Goal: Information Seeking & Learning: Learn about a topic

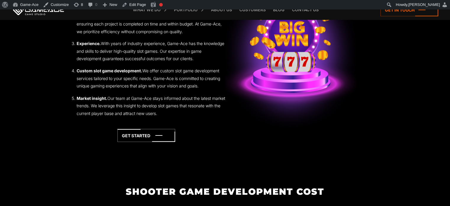
scroll to position [1032, 0]
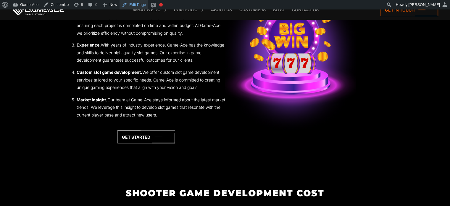
click at [133, 2] on link "Edit Page" at bounding box center [134, 4] width 29 height 9
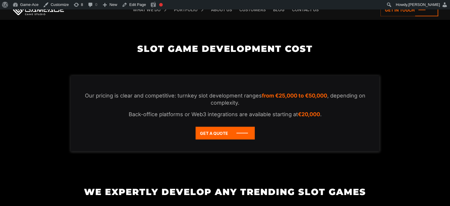
scroll to position [1168, 0]
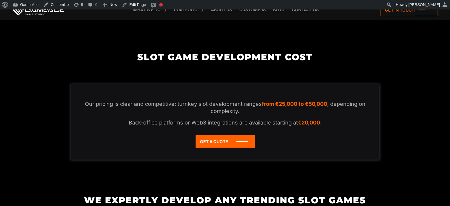
drag, startPoint x: 199, startPoint y: 119, endPoint x: 152, endPoint y: 114, distance: 47.7
drag, startPoint x: 152, startPoint y: 114, endPoint x: 123, endPoint y: 120, distance: 30.1
click at [123, 115] on p "Our pricing is clear and competitive: turnkey slot development ranges from €25,…" at bounding box center [225, 107] width 285 height 14
drag, startPoint x: 84, startPoint y: 118, endPoint x: 173, endPoint y: 120, distance: 88.8
click at [173, 115] on p "Our pricing is clear and competitive: turnkey slot development ranges from €25,…" at bounding box center [225, 107] width 285 height 14
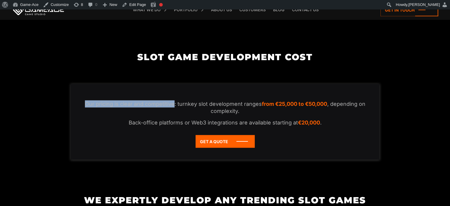
copy p "Our pricing is clear and competitive"
click at [133, 3] on link "Edit Page" at bounding box center [134, 4] width 29 height 9
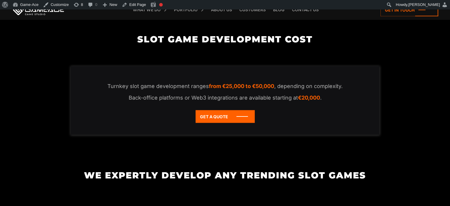
scroll to position [1186, 0]
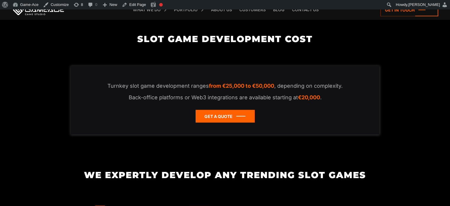
click at [236, 122] on icon at bounding box center [225, 116] width 59 height 13
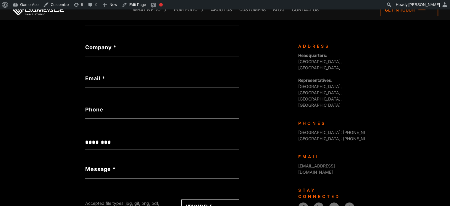
scroll to position [259, 0]
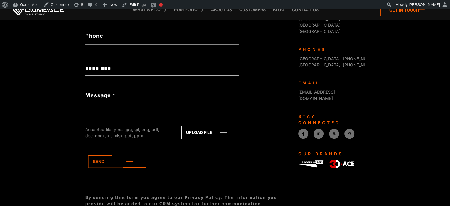
click at [393, 14] on icon at bounding box center [410, 10] width 58 height 13
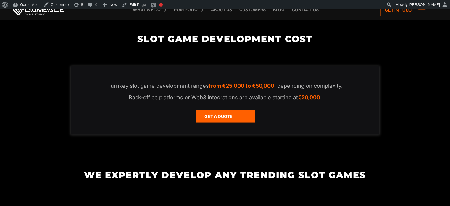
click at [231, 122] on icon at bounding box center [225, 116] width 59 height 13
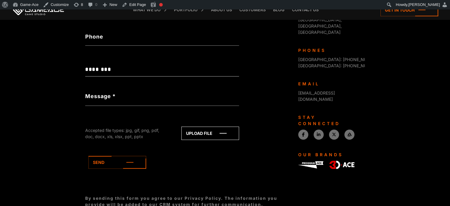
scroll to position [259, 0]
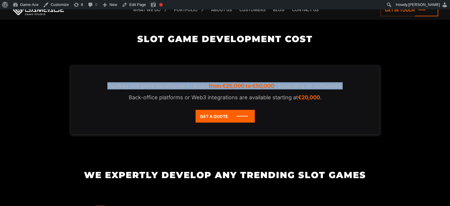
drag, startPoint x: 348, startPoint y: 98, endPoint x: 97, endPoint y: 99, distance: 251.2
click at [97, 89] on p "Turnkey slot game development ranges from €25,000 to €50,000 , depending on com…" at bounding box center [225, 85] width 285 height 7
copy p "Turnkey slot game development ranges from €25,000 to €50,000 , depending on com…"
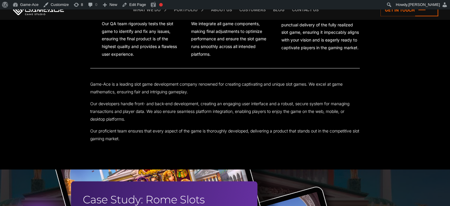
scroll to position [1673, 0]
click at [140, 6] on link "Edit Page" at bounding box center [134, 4] width 29 height 9
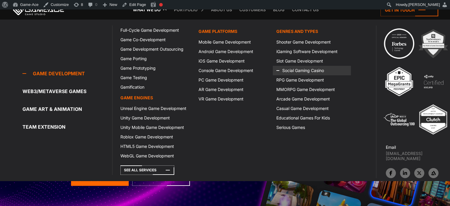
click at [291, 69] on link "Social Gaming Casino" at bounding box center [312, 70] width 78 height 9
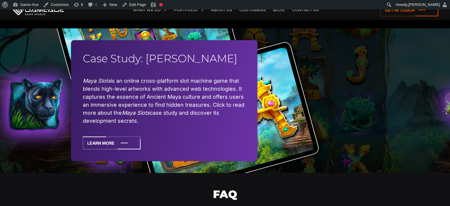
scroll to position [1362, 0]
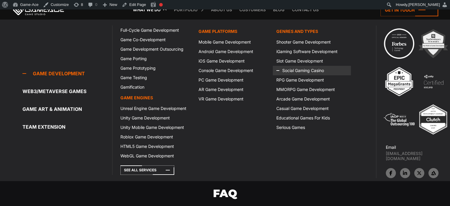
click at [297, 69] on link "Social Gaming Casino" at bounding box center [312, 70] width 78 height 9
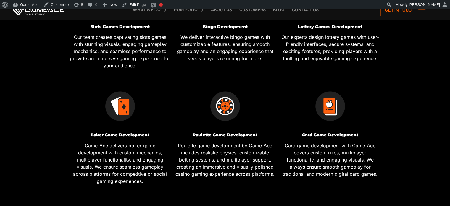
scroll to position [263, 0]
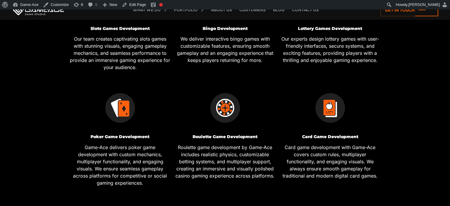
click at [223, 29] on h3 "Bingo Development" at bounding box center [225, 28] width 101 height 4
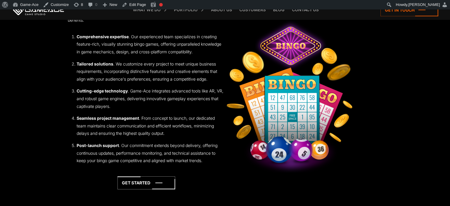
scroll to position [747, 0]
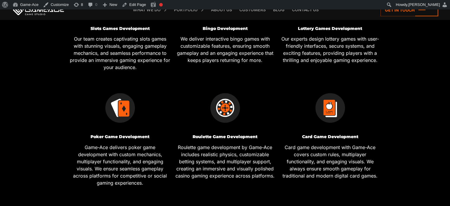
click at [323, 28] on h3 "Lottery Games Development" at bounding box center [330, 28] width 101 height 4
click at [135, 137] on h3 "Poker Game Development" at bounding box center [120, 136] width 101 height 4
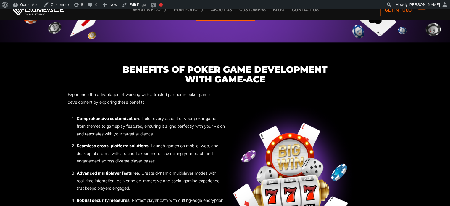
scroll to position [665, 0]
drag, startPoint x: 150, startPoint y: 104, endPoint x: 60, endPoint y: 94, distance: 90.2
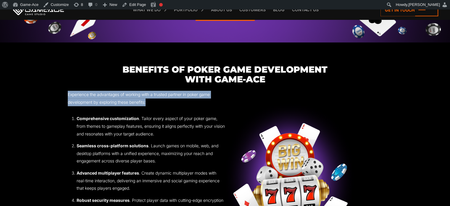
drag, startPoint x: 67, startPoint y: 94, endPoint x: 151, endPoint y: 102, distance: 84.1
click at [151, 102] on section "Benefits of Poker Game Development with Game-Ace Experience the advantages of w…" at bounding box center [225, 179] width 450 height 229
copy p "Experience the advantages of working with a trusted partner in poker game devel…"
click at [137, 4] on link "Edit Page" at bounding box center [134, 4] width 29 height 9
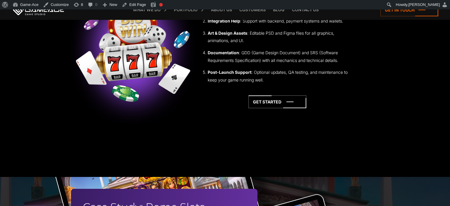
scroll to position [1914, 0]
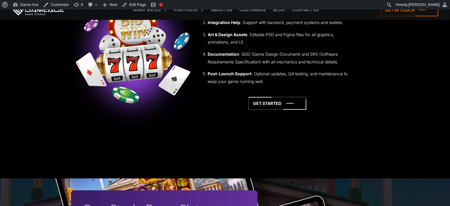
click at [267, 156] on div "Delivery Format (What You Get) We provide a complete, ready-to-use solution for…" at bounding box center [225, 53] width 315 height 206
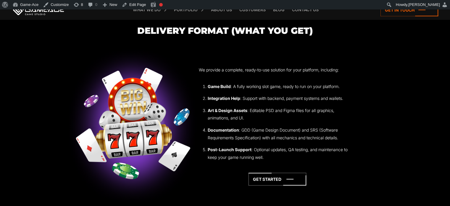
scroll to position [1838, 0]
click at [402, 106] on section "Delivery Format (What You Get) We provide a complete, ready-to-use solution for…" at bounding box center [225, 129] width 450 height 206
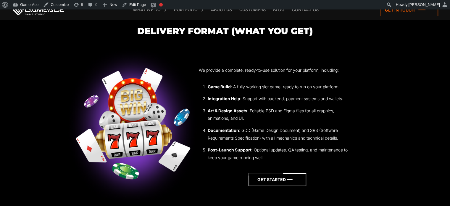
click at [288, 186] on icon at bounding box center [278, 179] width 58 height 13
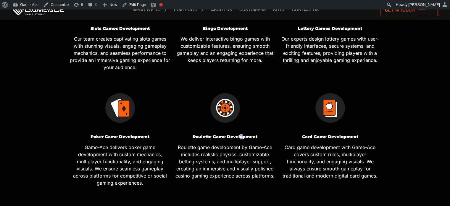
click at [241, 135] on div "Roulette Game Development Roulette game development by Game-Ace includes realis…" at bounding box center [225, 135] width 105 height 115
click at [241, 135] on h3 "Roulette Game Development" at bounding box center [225, 136] width 101 height 4
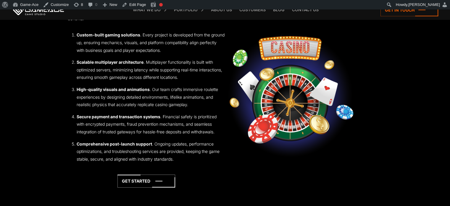
scroll to position [764, 0]
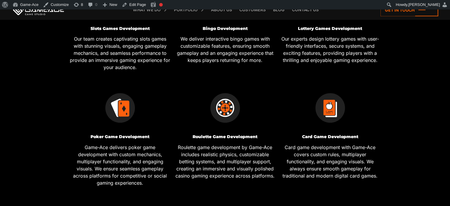
click at [323, 136] on h3 "Card Game Development" at bounding box center [330, 136] width 101 height 4
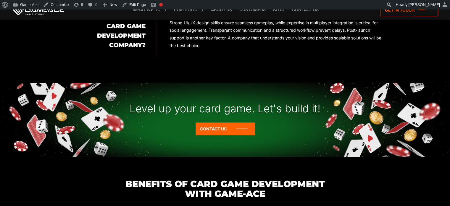
scroll to position [510, 0]
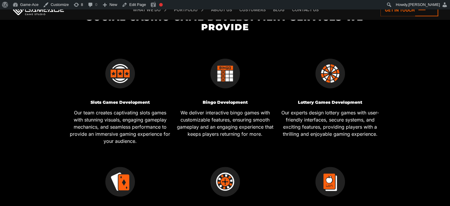
scroll to position [189, 0]
click at [225, 101] on h3 "Bingo Development" at bounding box center [225, 102] width 101 height 4
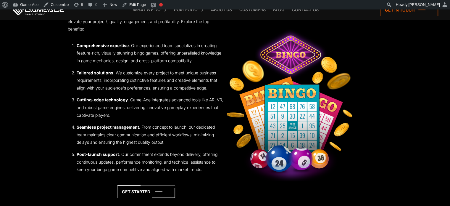
scroll to position [754, 0]
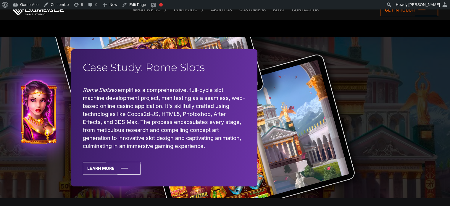
scroll to position [2057, 0]
